Goal: Navigation & Orientation: Find specific page/section

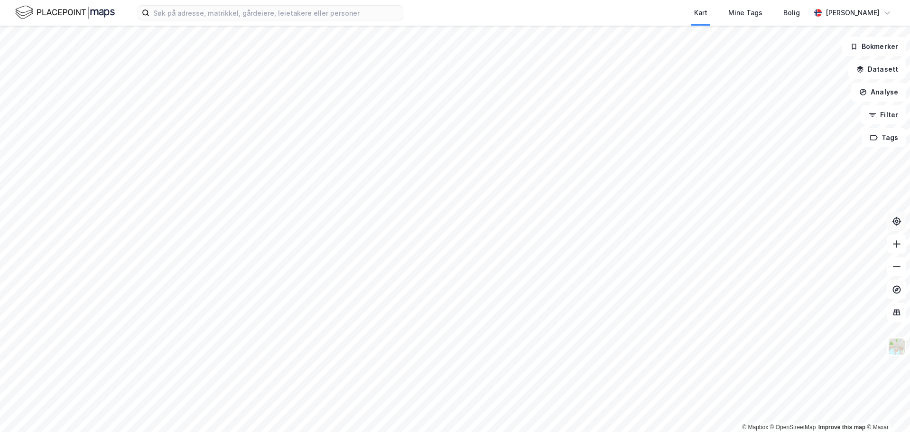
click at [893, 223] on icon at bounding box center [896, 220] width 9 height 9
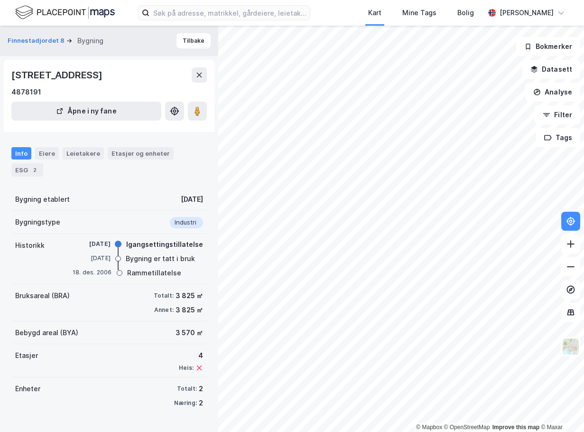
click at [396, 431] on html "Kart Mine Tags [PERSON_NAME] © Mapbox © OpenStreetMap Improve this map © [PERSO…" at bounding box center [292, 216] width 584 height 432
